Goal: Find specific page/section: Find specific page/section

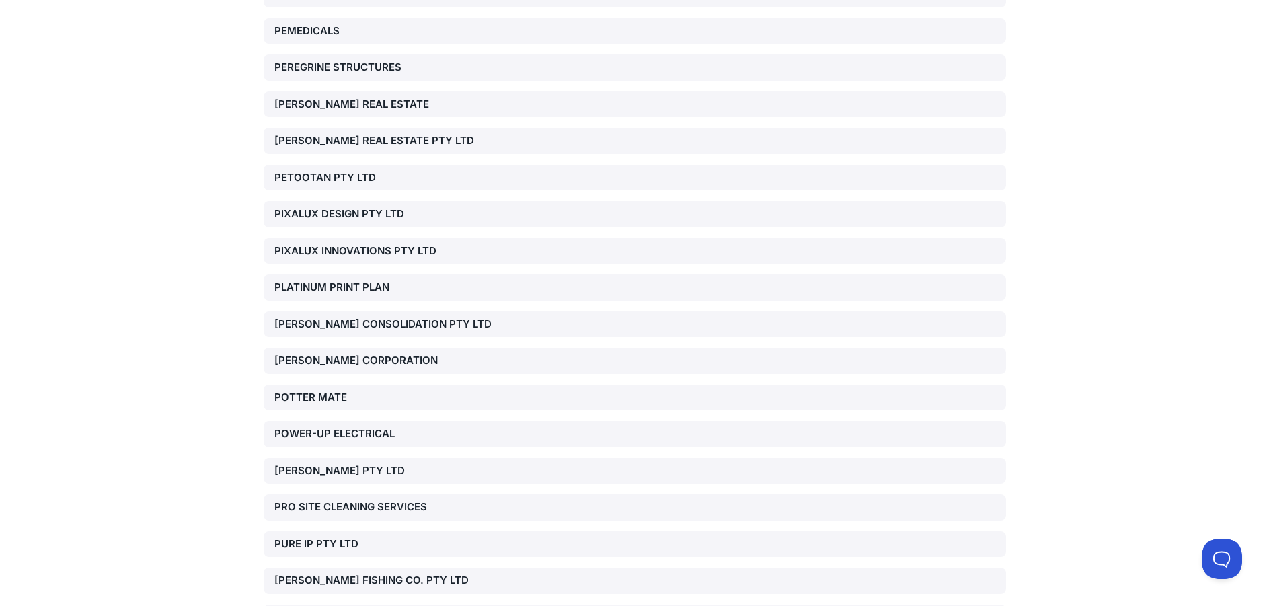
scroll to position [8942, 0]
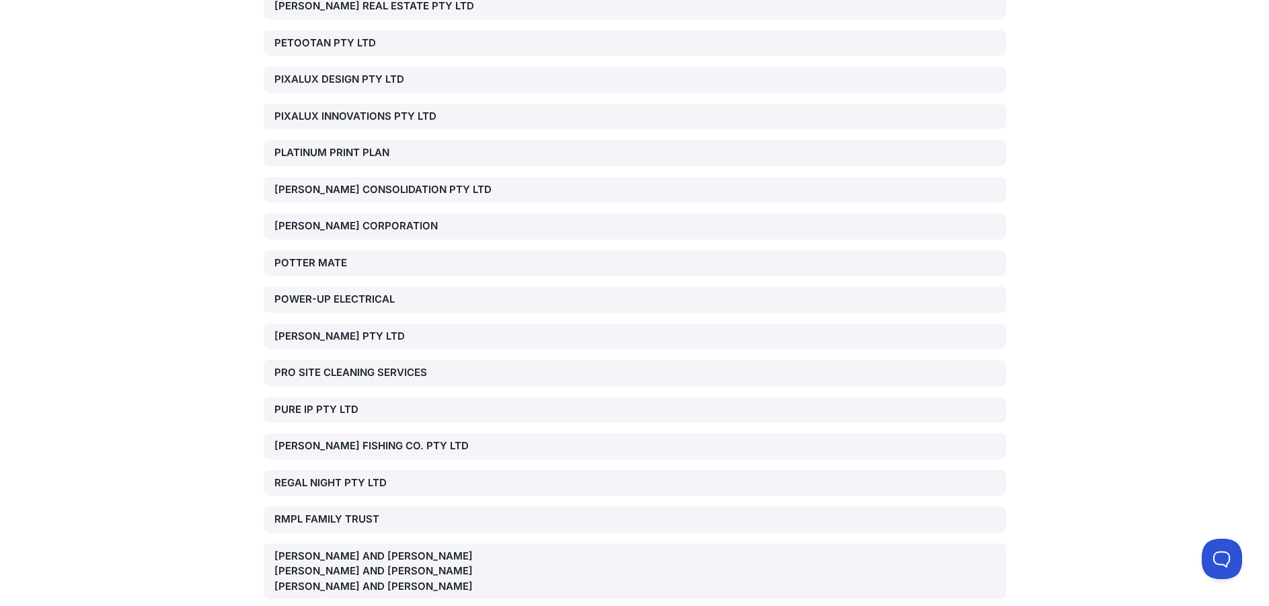
click at [316, 549] on div "[PERSON_NAME] AND [PERSON_NAME] [PERSON_NAME] AND [PERSON_NAME] [PERSON_NAME] A…" at bounding box center [392, 572] width 237 height 46
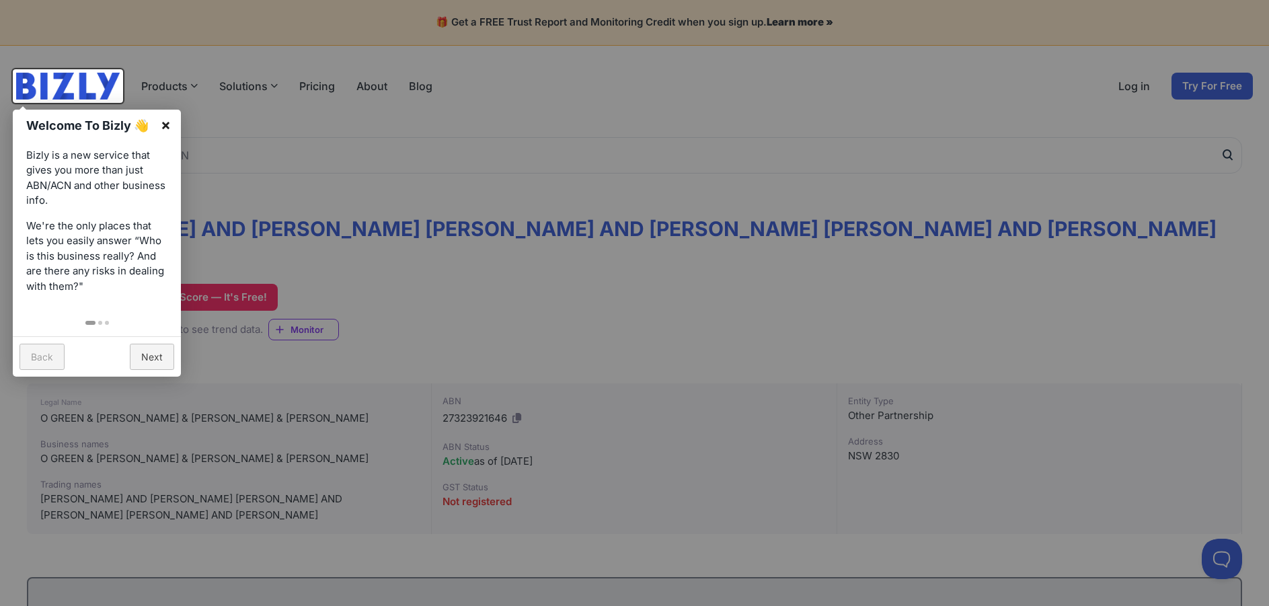
click at [167, 127] on link "×" at bounding box center [166, 125] width 30 height 30
